Goal: Use online tool/utility

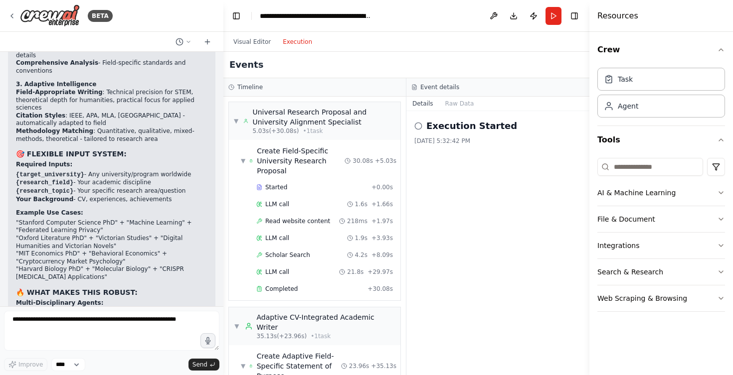
click at [296, 44] on button "Execution" at bounding box center [297, 42] width 41 height 12
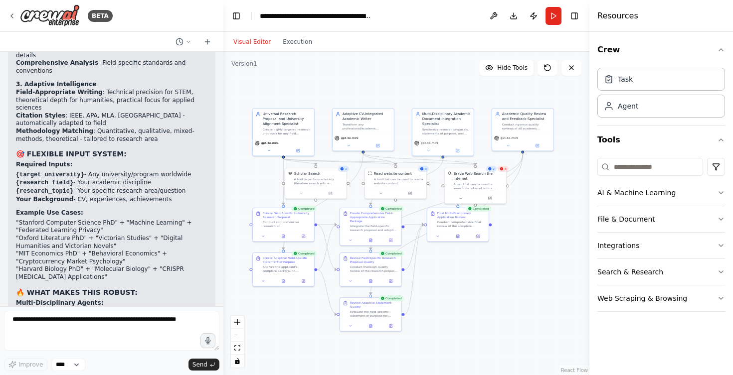
click at [250, 42] on button "Visual Editor" at bounding box center [251, 42] width 49 height 12
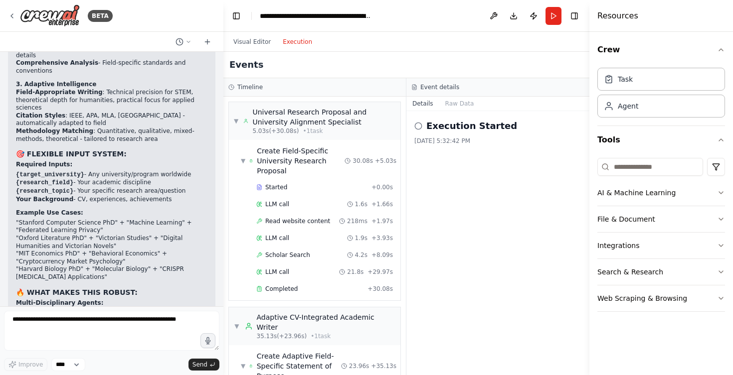
click at [306, 47] on button "Execution" at bounding box center [297, 42] width 41 height 12
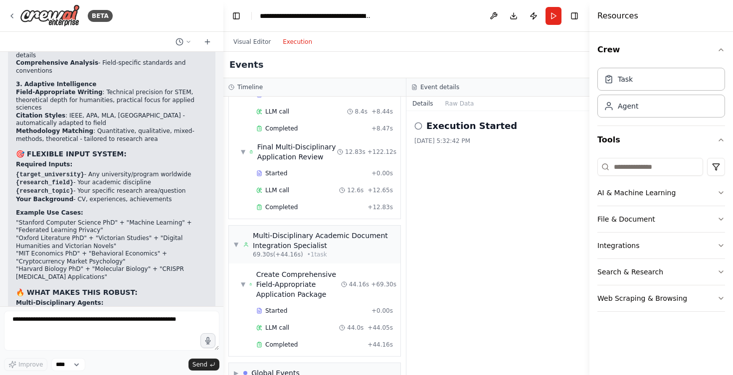
scroll to position [749, 0]
click at [234, 370] on span "▶" at bounding box center [236, 374] width 4 height 8
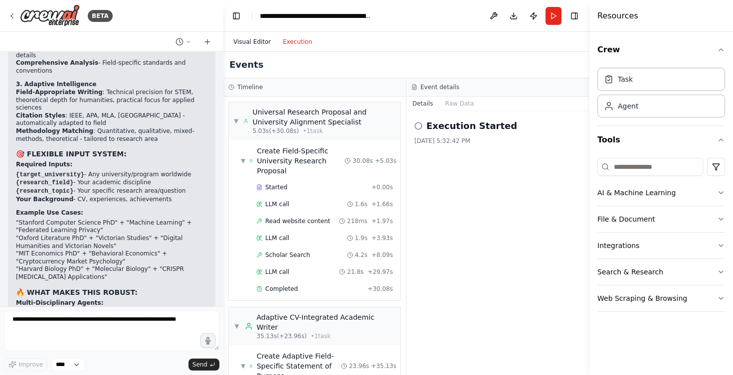
scroll to position [0, 0]
click at [257, 44] on button "Visual Editor" at bounding box center [251, 42] width 49 height 12
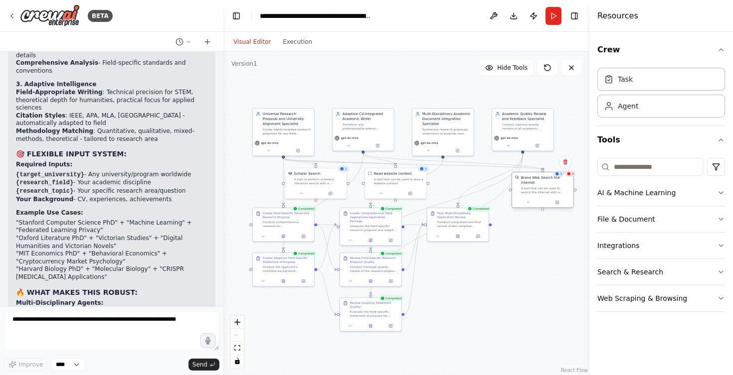
drag, startPoint x: 476, startPoint y: 183, endPoint x: 544, endPoint y: 189, distance: 67.6
click at [544, 189] on div "A tool that can be used to search the internet with a search_query." at bounding box center [545, 190] width 49 height 8
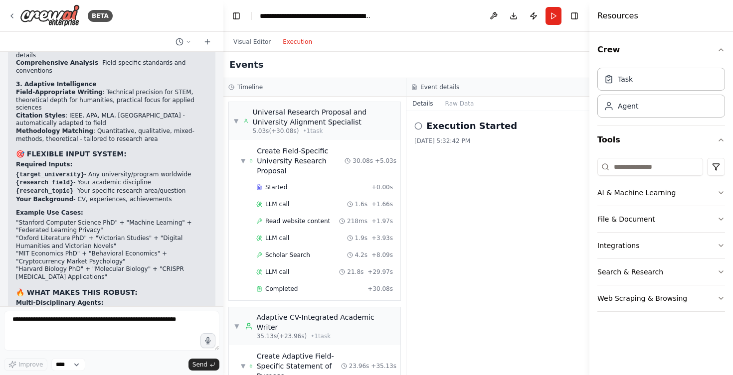
click at [300, 45] on button "Execution" at bounding box center [297, 42] width 41 height 12
click at [248, 37] on button "Visual Editor" at bounding box center [251, 42] width 49 height 12
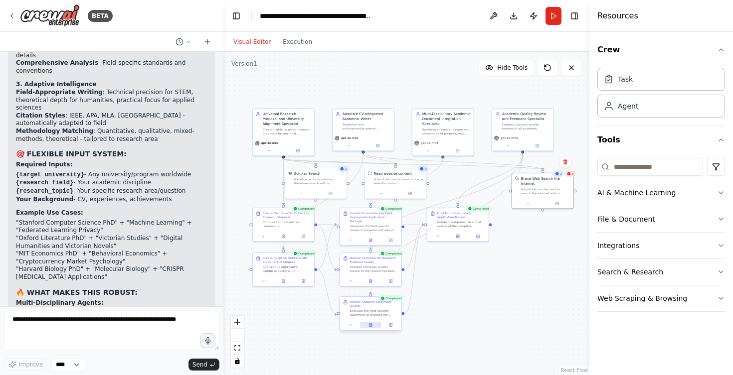
click at [370, 328] on button at bounding box center [370, 325] width 21 height 6
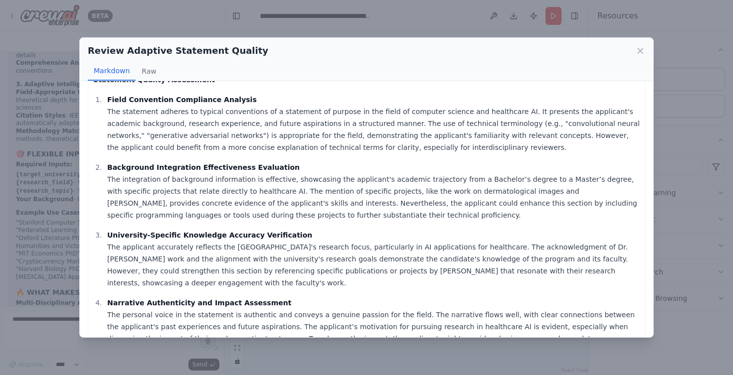
scroll to position [21, 0]
click at [700, 143] on div "Review Adaptive Statement Quality Markdown Raw Statement Quality Assessment Fie…" at bounding box center [366, 187] width 733 height 375
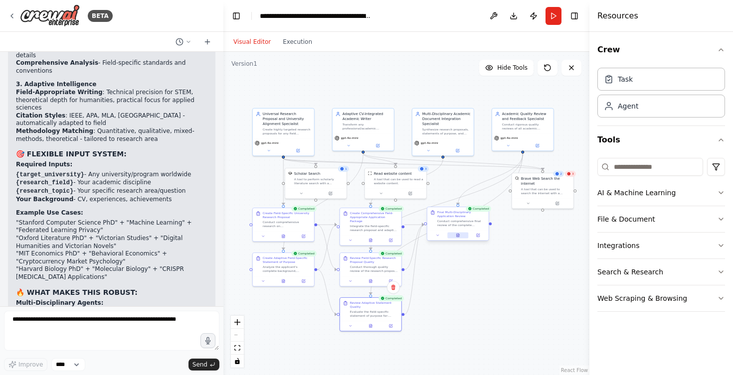
click at [457, 237] on icon at bounding box center [458, 235] width 2 height 3
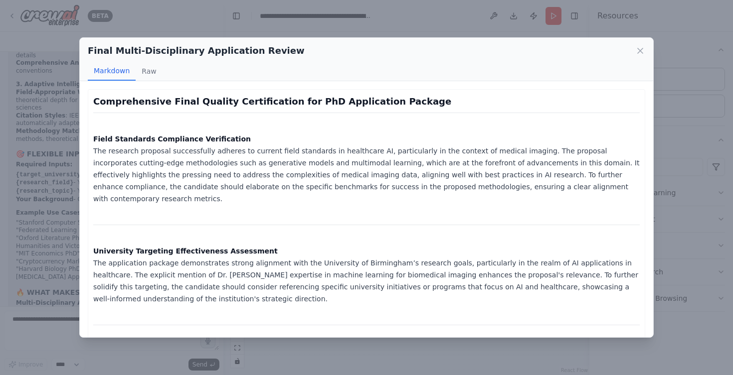
scroll to position [0, 0]
click at [663, 189] on div "Final Multi-Disciplinary Application Review Markdown Raw Comprehensive Final Qu…" at bounding box center [366, 187] width 733 height 375
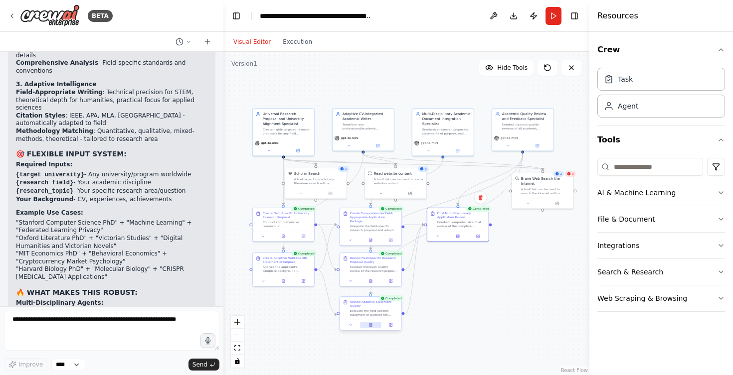
click at [369, 327] on button at bounding box center [370, 325] width 21 height 6
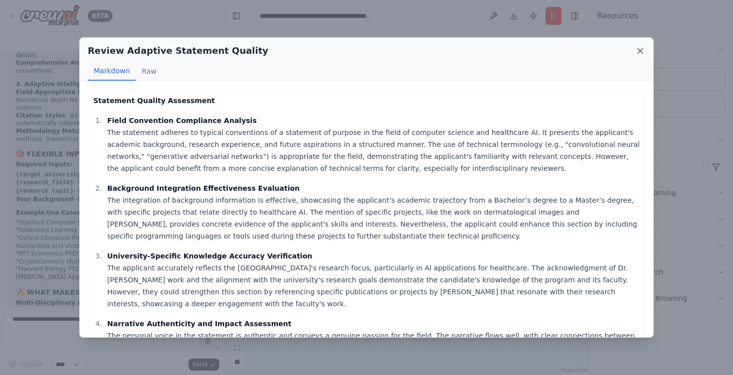
click at [643, 52] on icon at bounding box center [640, 51] width 10 height 10
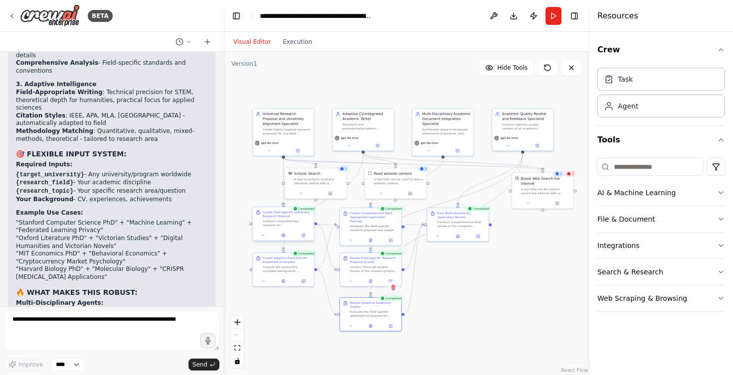
click at [285, 239] on div at bounding box center [283, 235] width 61 height 10
click at [285, 236] on icon at bounding box center [283, 235] width 2 height 3
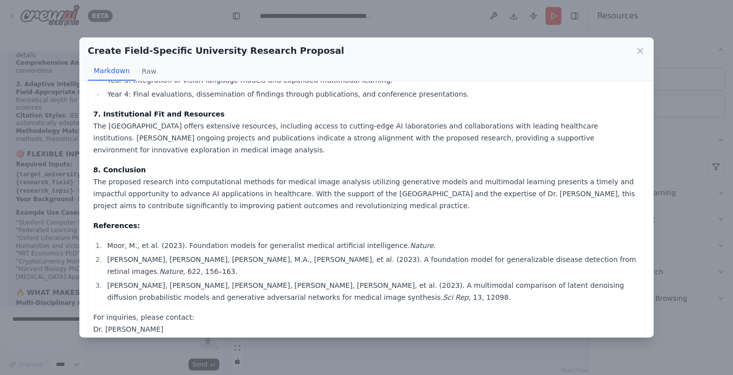
click at [215, 17] on div "Create Field-Specific University Research Proposal Markdown Raw Research Propos…" at bounding box center [366, 187] width 733 height 375
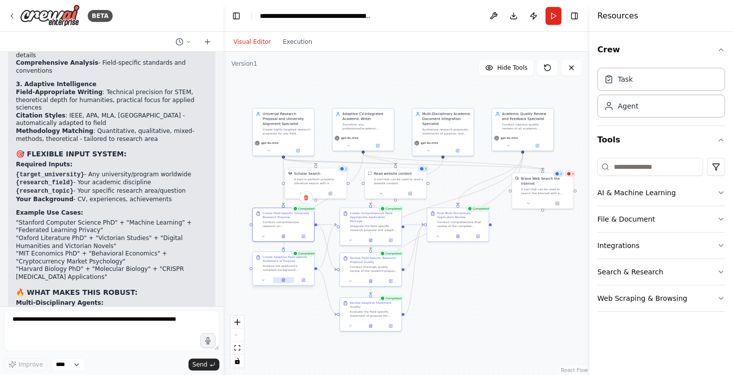
click at [286, 283] on button at bounding box center [283, 280] width 21 height 6
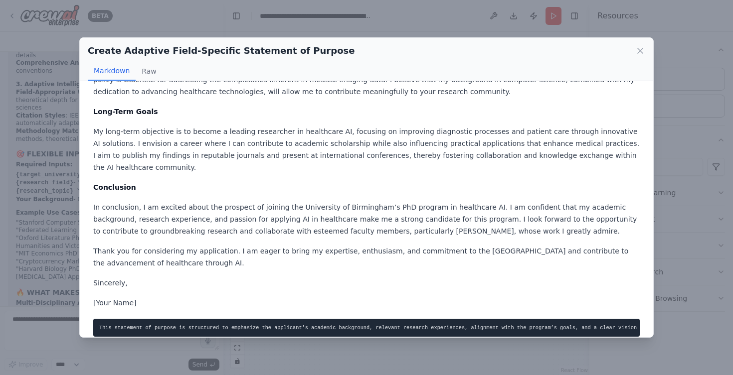
scroll to position [447, 0]
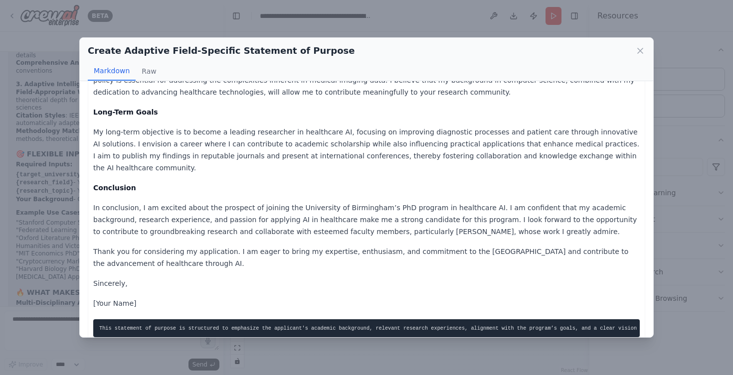
click at [194, 319] on pre "This statement of purpose is structured to emphasize the applicant's academic b…" at bounding box center [366, 328] width 546 height 18
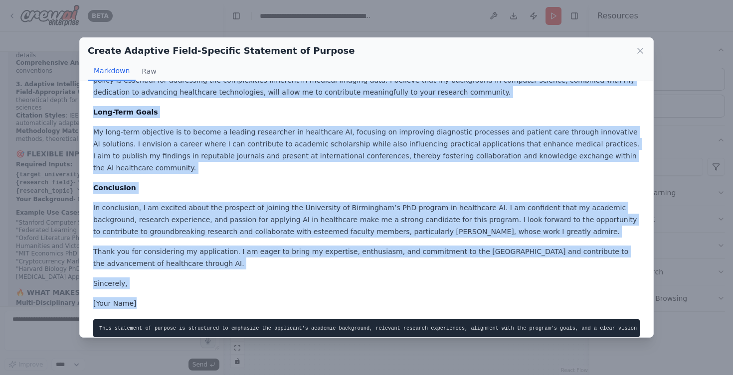
copy div "Loremipsu do Sitamet Consectet Adip [Elit Seddoei] [Temp, Incid, Utl Etdo] [Mag…"
drag, startPoint x: 93, startPoint y: 100, endPoint x: 210, endPoint y: 280, distance: 214.8
